Goal: Task Accomplishment & Management: Manage account settings

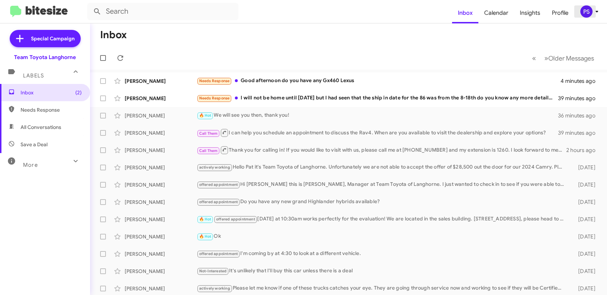
click at [596, 13] on icon at bounding box center [597, 11] width 9 height 9
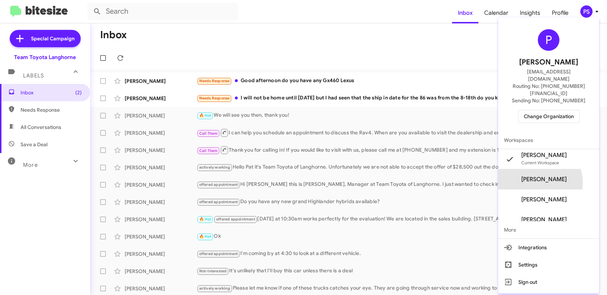
click at [553, 176] on span "[PERSON_NAME]" at bounding box center [544, 179] width 45 height 7
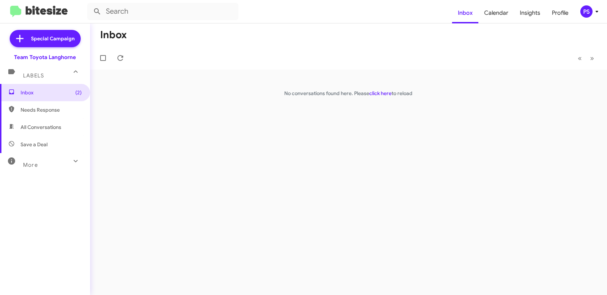
click at [64, 59] on div "Team Toyota Langhorne" at bounding box center [45, 57] width 62 height 7
click at [67, 57] on div "Team Toyota Langhorne" at bounding box center [45, 57] width 62 height 7
click at [587, 11] on div "PS" at bounding box center [587, 11] width 12 height 12
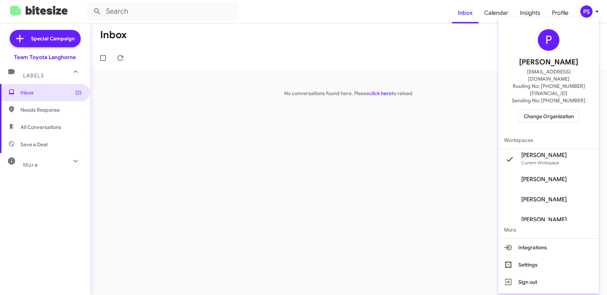
click at [561, 110] on span "Change Organization" at bounding box center [549, 116] width 50 height 12
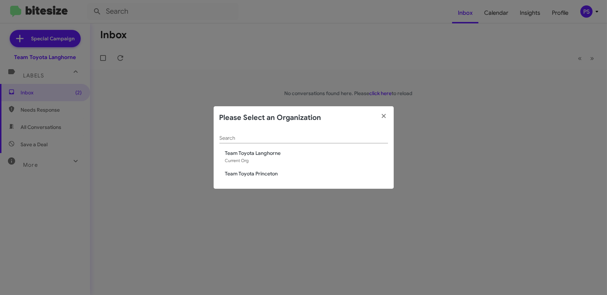
click at [255, 176] on span "Team Toyota Princeton" at bounding box center [306, 173] width 163 height 7
